Goal: Task Accomplishment & Management: Use online tool/utility

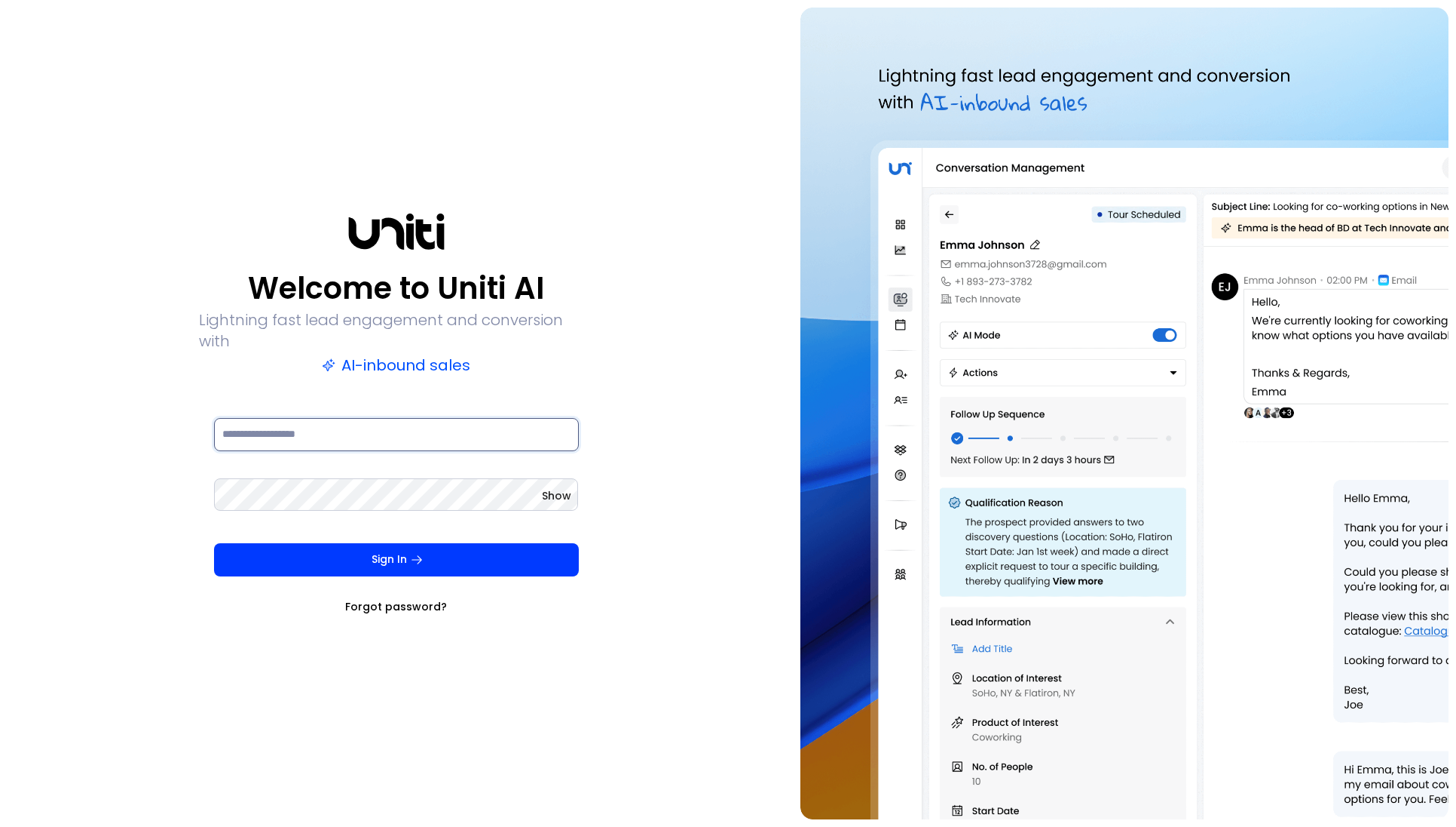
click at [397, 428] on input at bounding box center [396, 434] width 365 height 33
type input "**********"
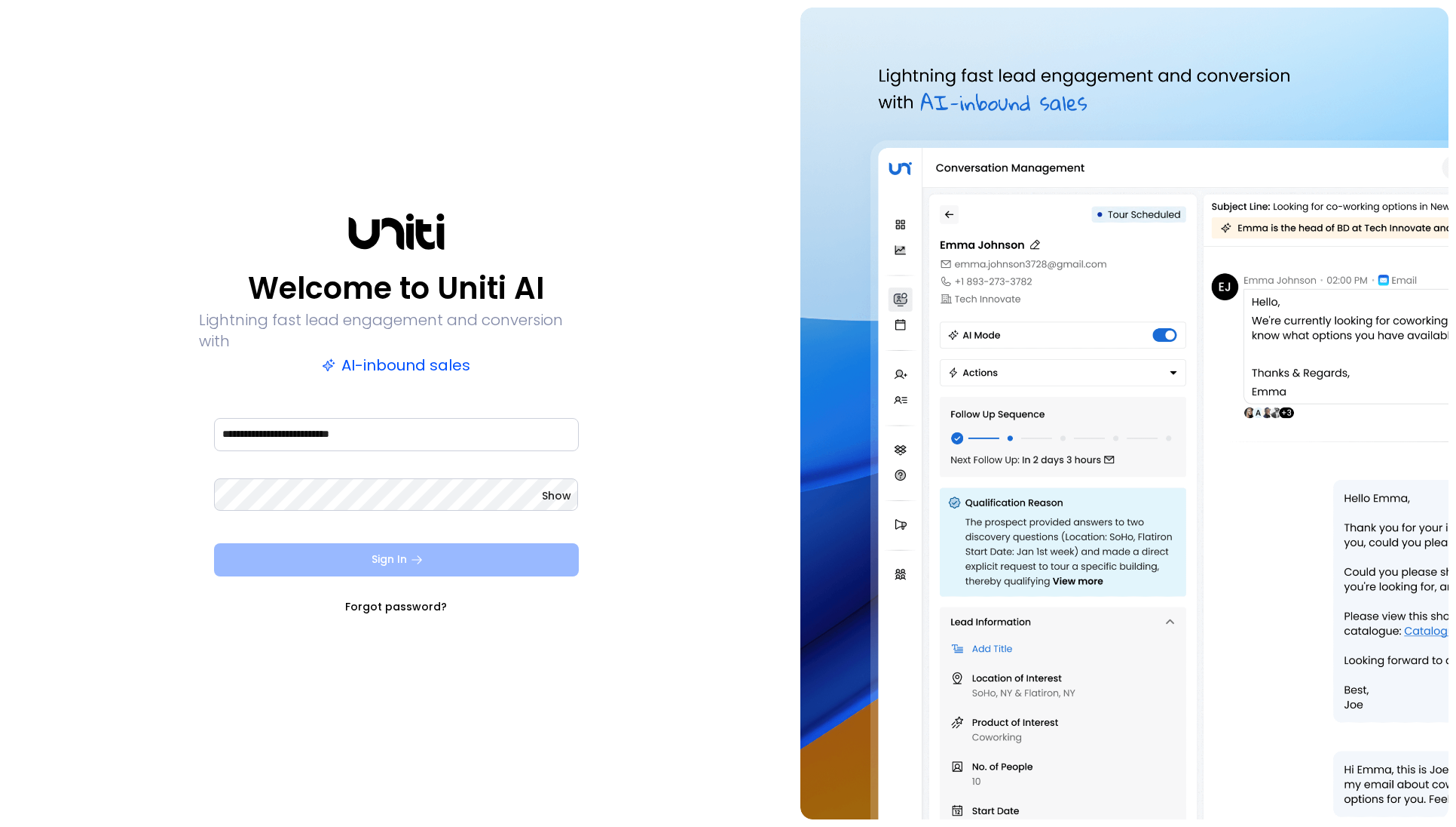
click at [423, 553] on icon "submit" at bounding box center [416, 559] width 13 height 13
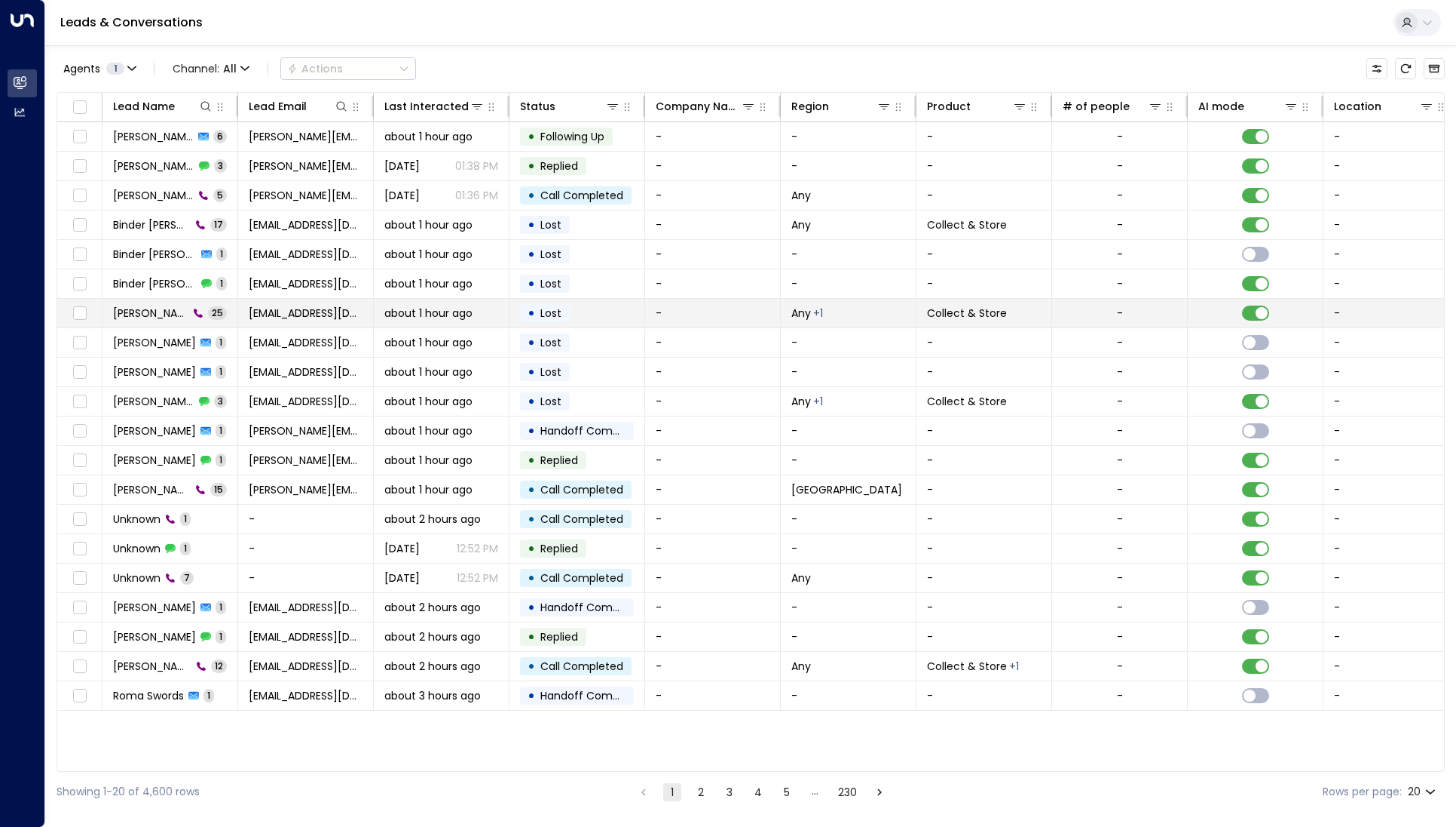
click at [161, 310] on span "[PERSON_NAME]" at bounding box center [151, 312] width 75 height 15
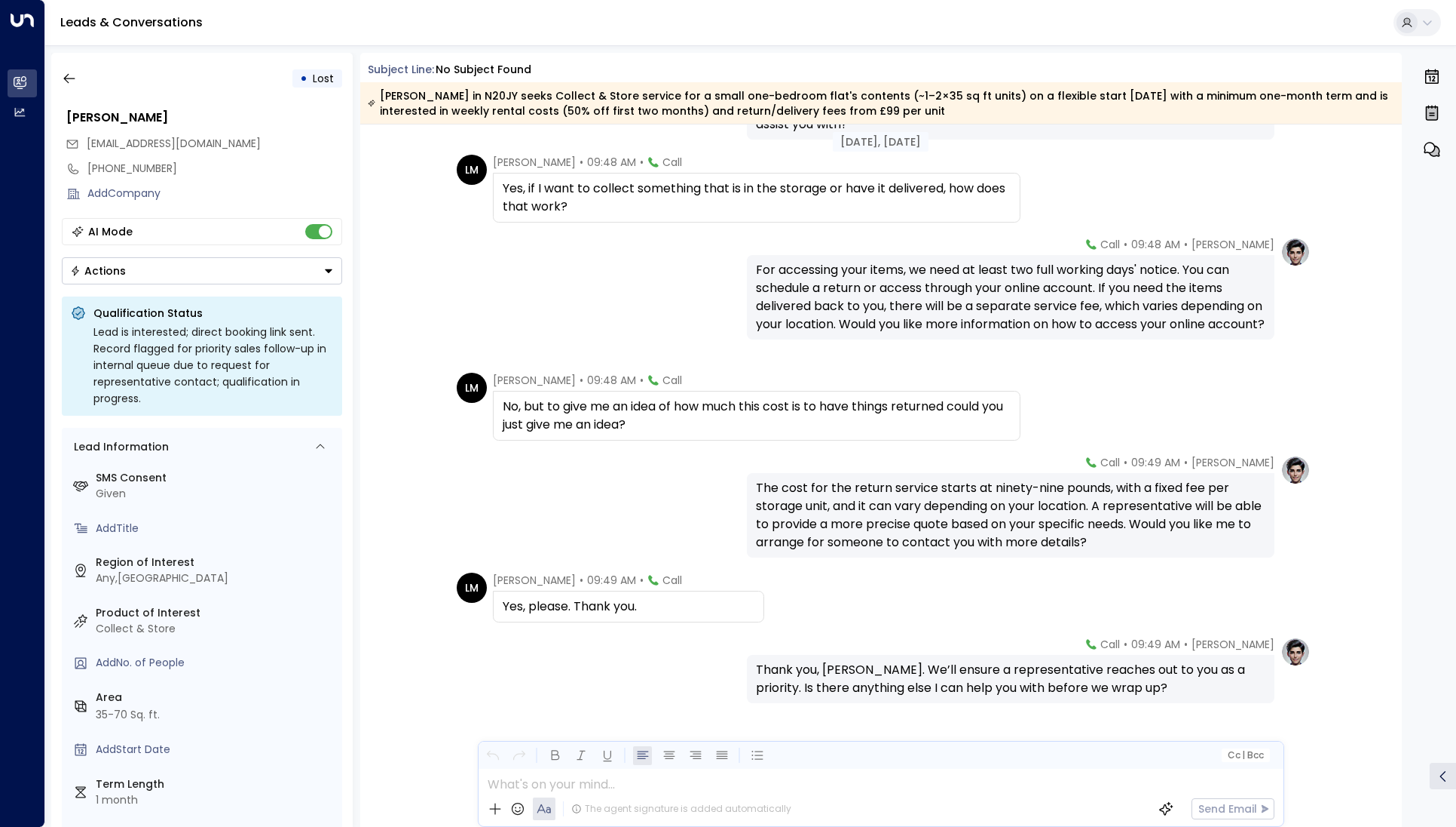
scroll to position [1618, 0]
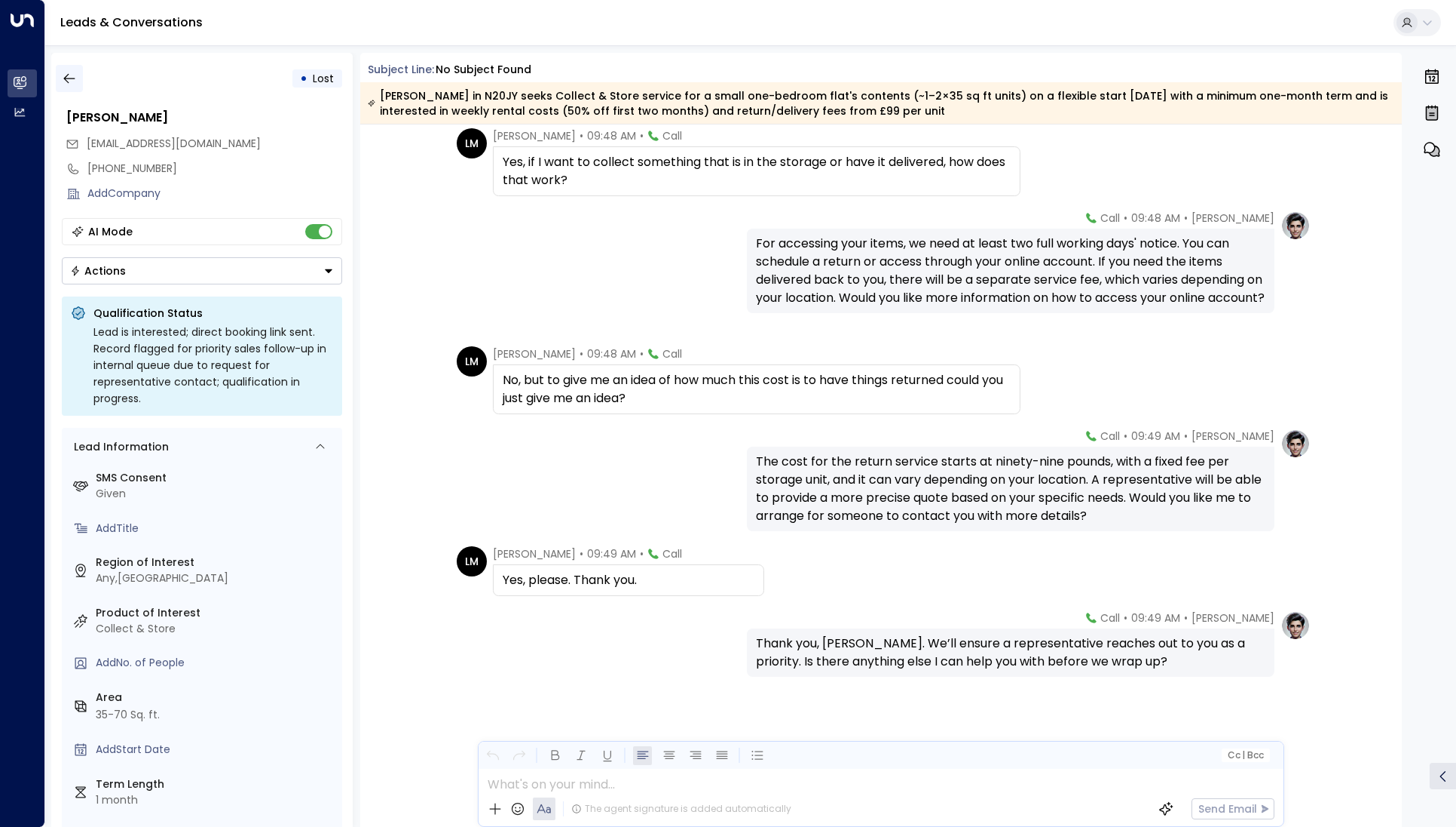
click at [62, 73] on icon "button" at bounding box center [69, 78] width 15 height 15
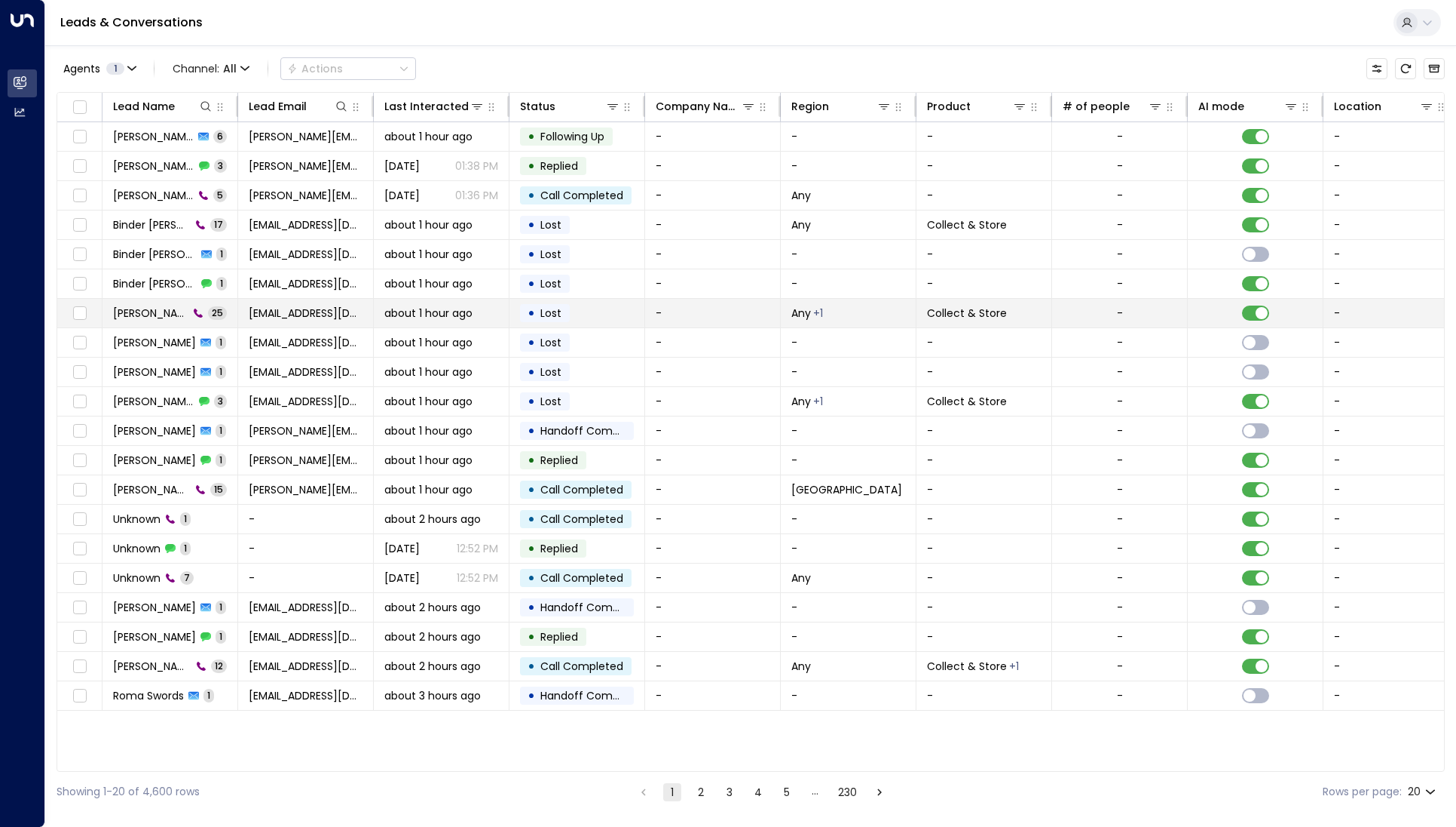
click at [133, 312] on span "[PERSON_NAME]" at bounding box center [151, 312] width 75 height 15
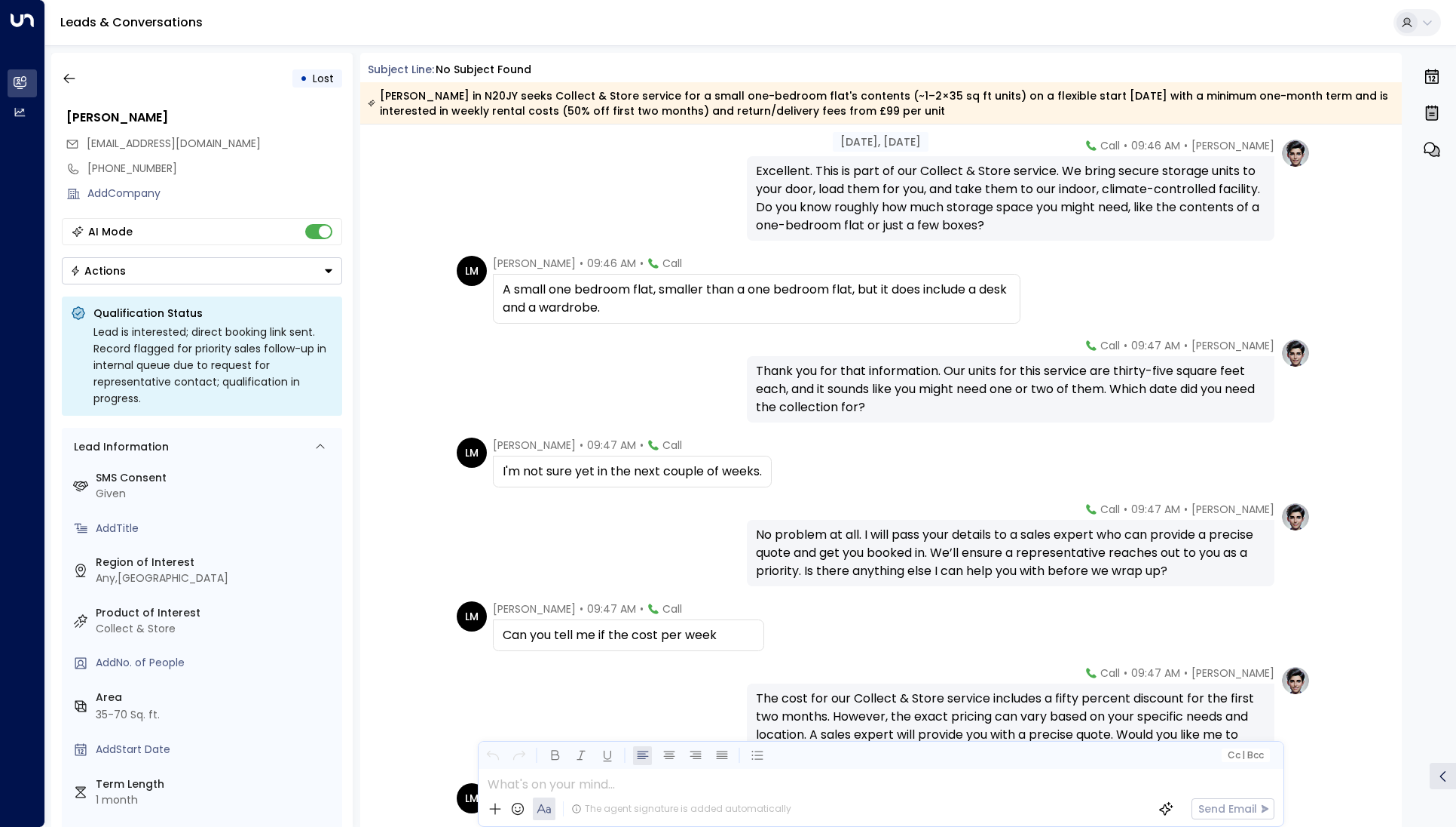
scroll to position [785, 0]
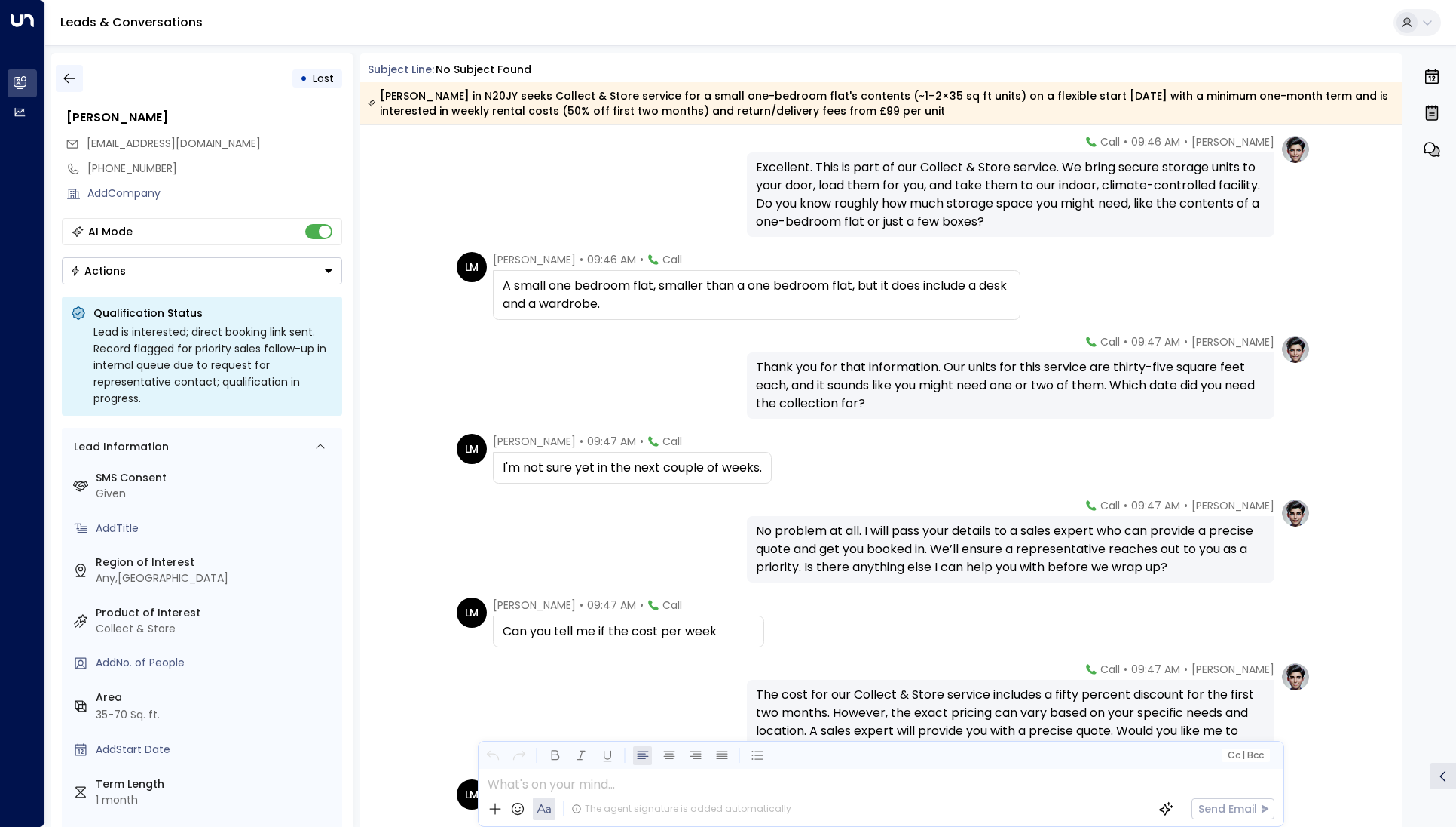
click at [76, 77] on button "button" at bounding box center [69, 78] width 27 height 27
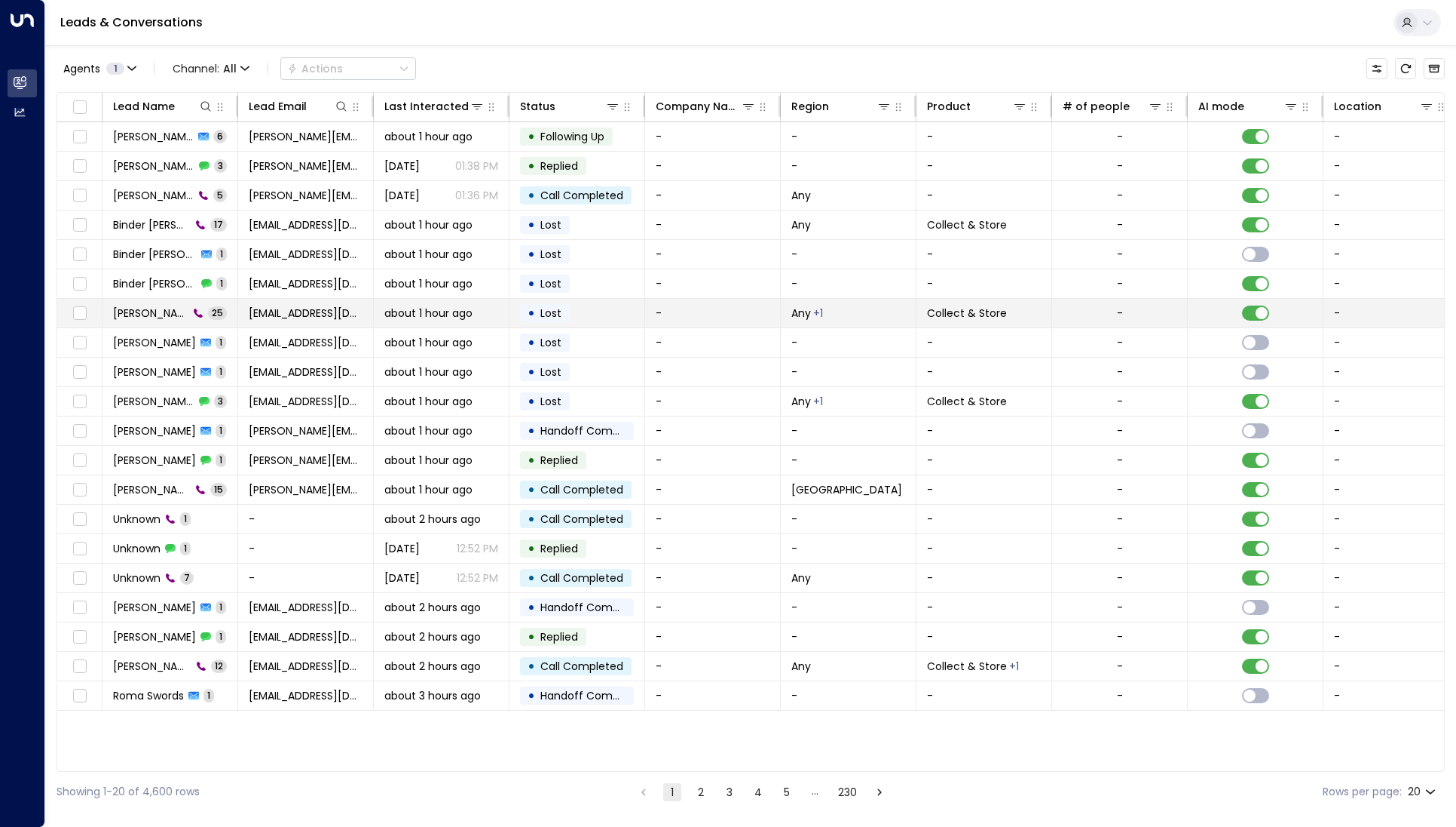
click at [148, 313] on span "[PERSON_NAME]" at bounding box center [151, 312] width 75 height 15
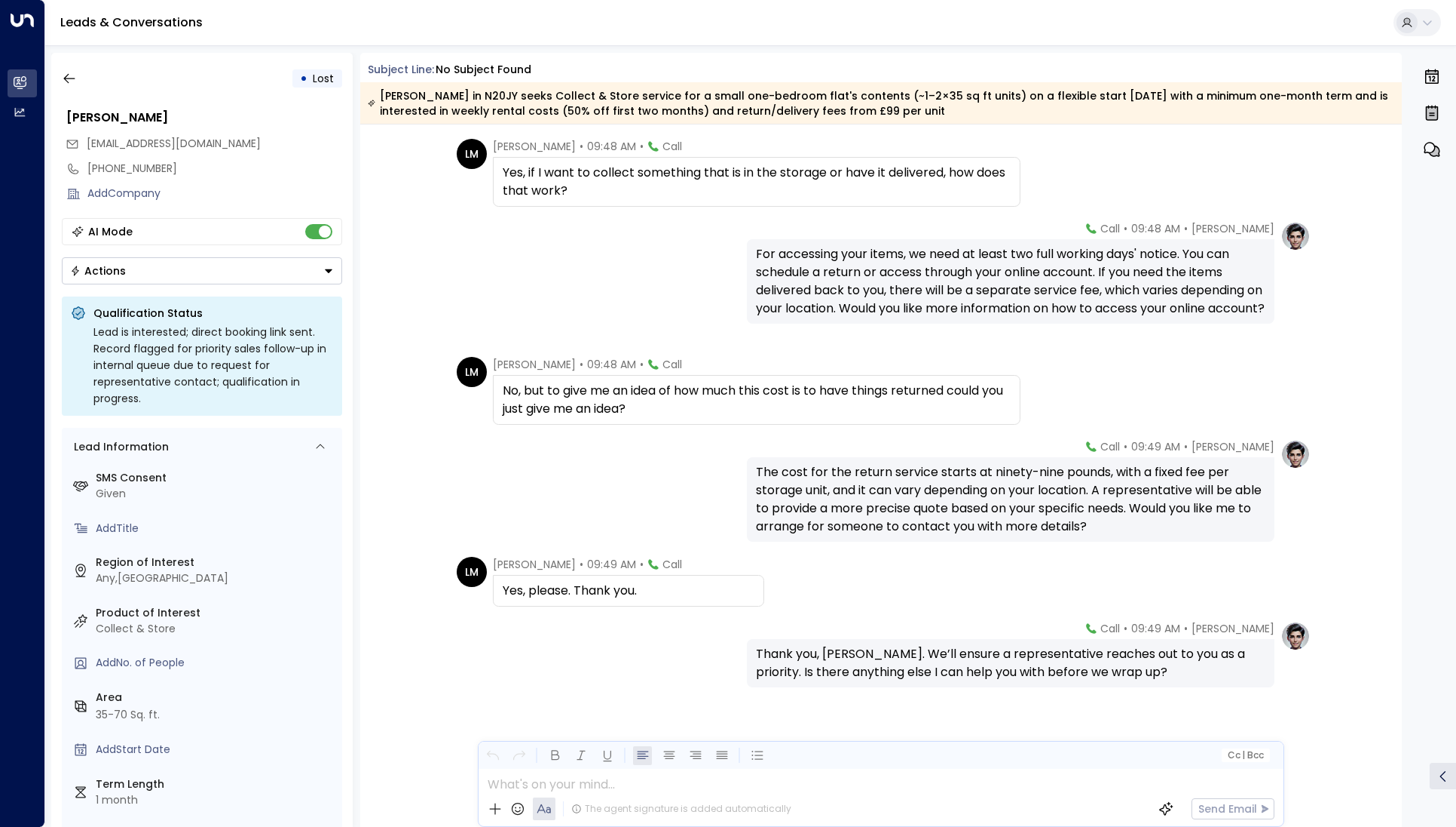
scroll to position [1618, 0]
